Goal: Transaction & Acquisition: Obtain resource

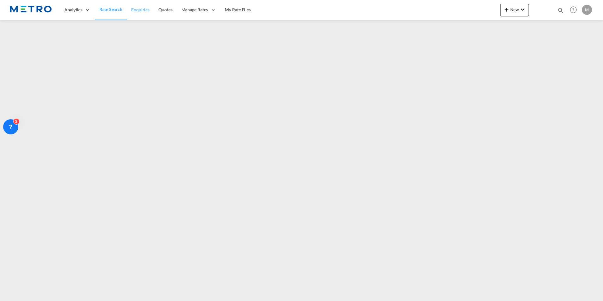
click at [116, 9] on span "Rate Search" at bounding box center [110, 9] width 23 height 5
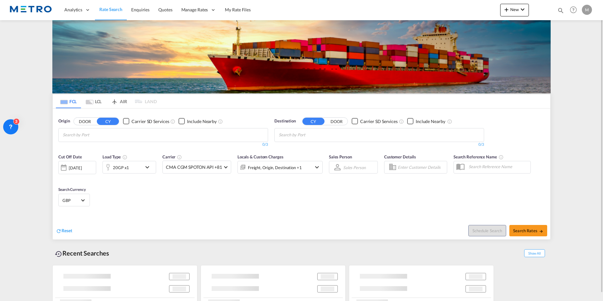
click at [90, 120] on button "DOOR" at bounding box center [85, 121] width 22 height 7
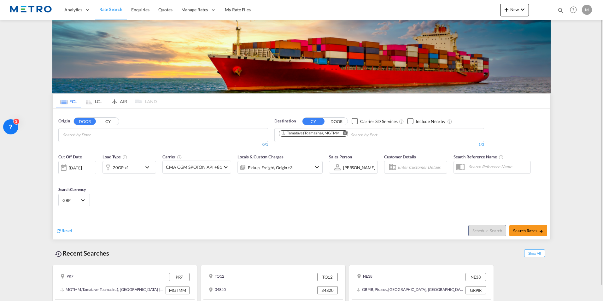
click at [121, 144] on div "0/1" at bounding box center [163, 144] width 210 height 5
click at [91, 135] on input "Chips input." at bounding box center [93, 135] width 60 height 10
type input "a"
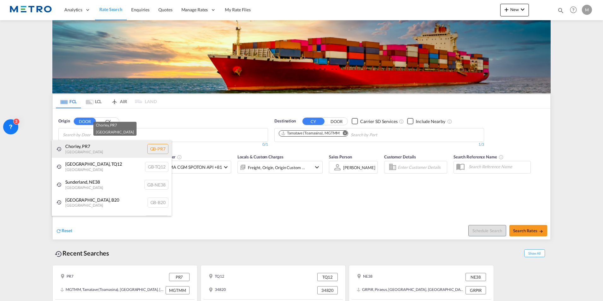
click at [112, 145] on div "Chorley , PR7 [GEOGRAPHIC_DATA] [GEOGRAPHIC_DATA]-PR7" at bounding box center [112, 149] width 120 height 18
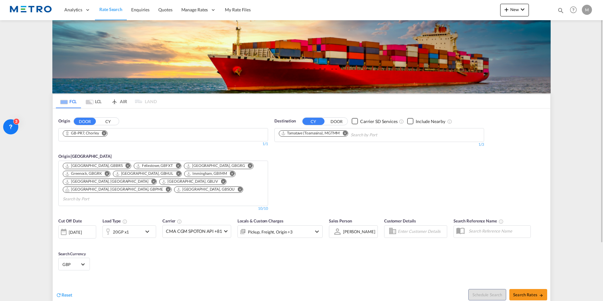
click at [343, 132] on md-icon "Remove" at bounding box center [345, 133] width 5 height 5
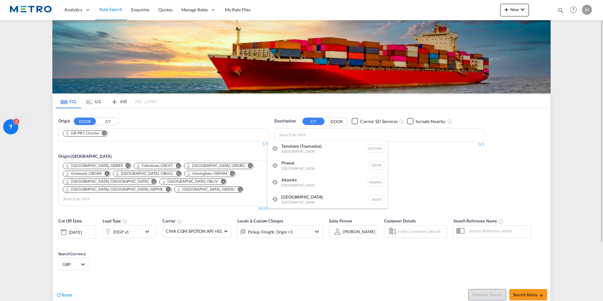
click at [335, 133] on body "Analytics Reports Dashboard Rate Search Enquiries Quotes" at bounding box center [301, 150] width 603 height 301
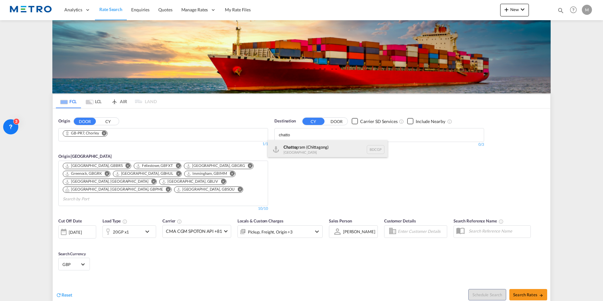
type input "chatto"
click at [331, 150] on div "Chatto gram ([GEOGRAPHIC_DATA]) [GEOGRAPHIC_DATA] BDCGP" at bounding box center [328, 149] width 120 height 19
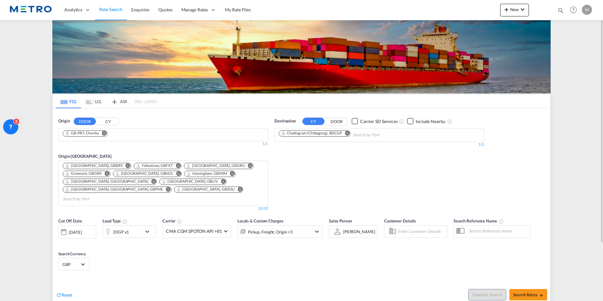
click at [539, 280] on div "Schedule Search Search Rates" at bounding box center [426, 291] width 247 height 24
click at [537, 292] on span "Search Rates" at bounding box center [528, 294] width 30 height 5
type input "PR7 to BDCGP / [DATE]"
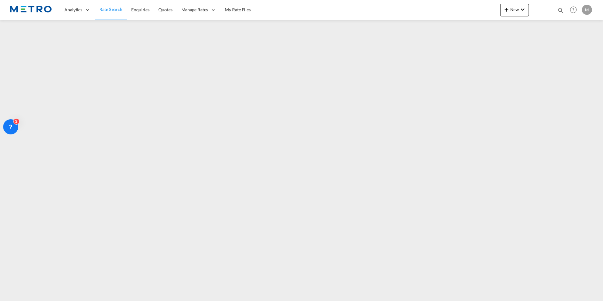
click at [111, 6] on link "Rate Search" at bounding box center [111, 10] width 32 height 21
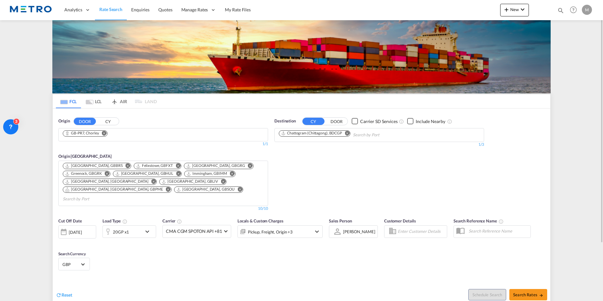
click at [105, 133] on md-icon "Remove" at bounding box center [104, 133] width 5 height 5
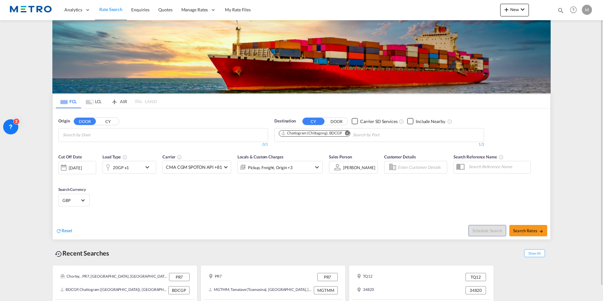
click at [349, 134] on md-icon "Remove" at bounding box center [347, 133] width 5 height 5
click at [68, 233] on span "Reset" at bounding box center [67, 230] width 11 height 5
click at [90, 137] on input "Chips input." at bounding box center [93, 135] width 60 height 10
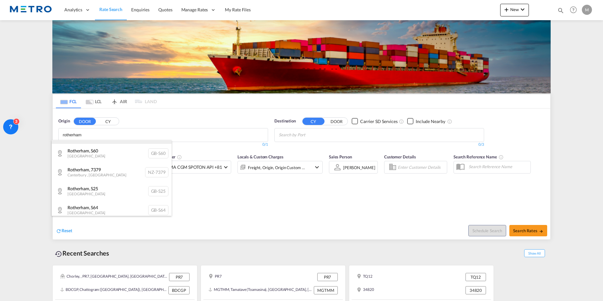
scroll to position [126, 0]
type input "rotherham"
click at [112, 156] on div "Rotherham , S60 [GEOGRAPHIC_DATA] [GEOGRAPHIC_DATA]-S60" at bounding box center [112, 152] width 120 height 19
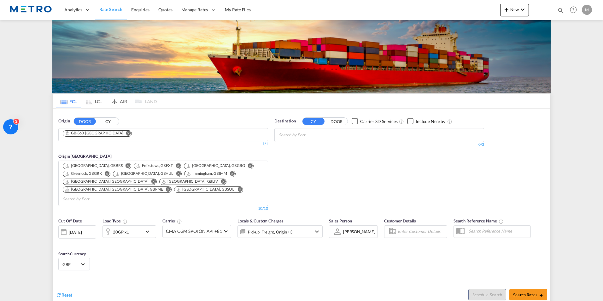
click at [318, 137] on body "Analytics Reports Dashboard Rate Search Enquiries Quotes" at bounding box center [301, 150] width 603 height 301
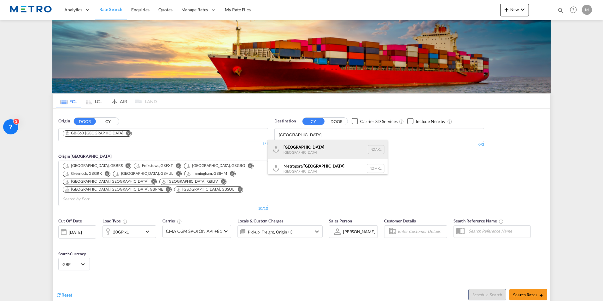
type input "[GEOGRAPHIC_DATA]"
click at [331, 148] on div "[GEOGRAPHIC_DATA] [GEOGRAPHIC_DATA] NZAKL" at bounding box center [328, 149] width 120 height 19
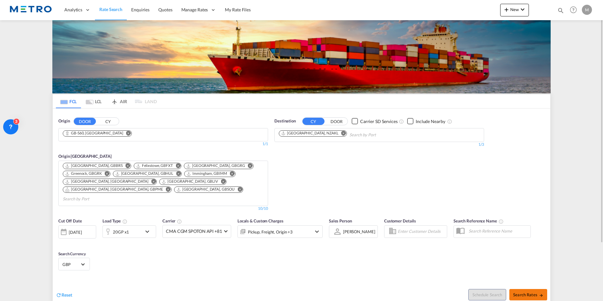
drag, startPoint x: 535, startPoint y: 290, endPoint x: 534, endPoint y: 294, distance: 4.1
click at [535, 293] on div "Schedule Search Search Rates" at bounding box center [426, 291] width 247 height 24
click at [526, 292] on span "Search Rates" at bounding box center [528, 294] width 30 height 5
type input "S60 to NZAKL / [DATE]"
